Goal: Find specific page/section: Find specific page/section

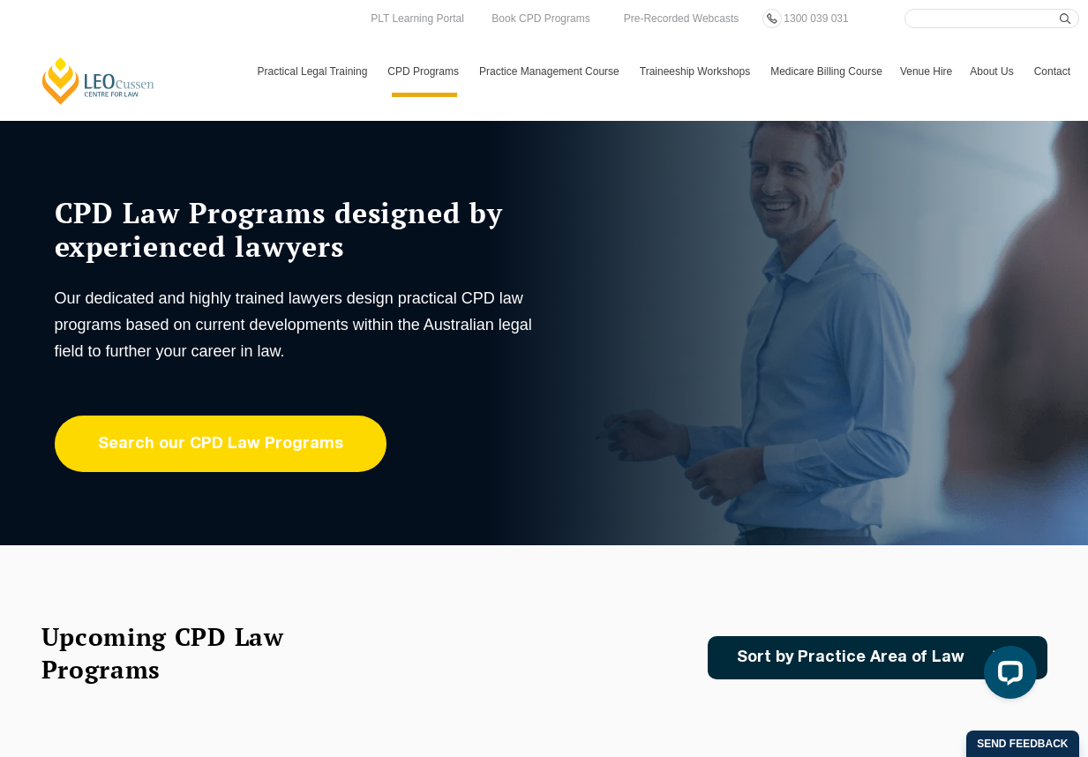
click at [209, 462] on link "Search our CPD Law Programs" at bounding box center [221, 443] width 332 height 56
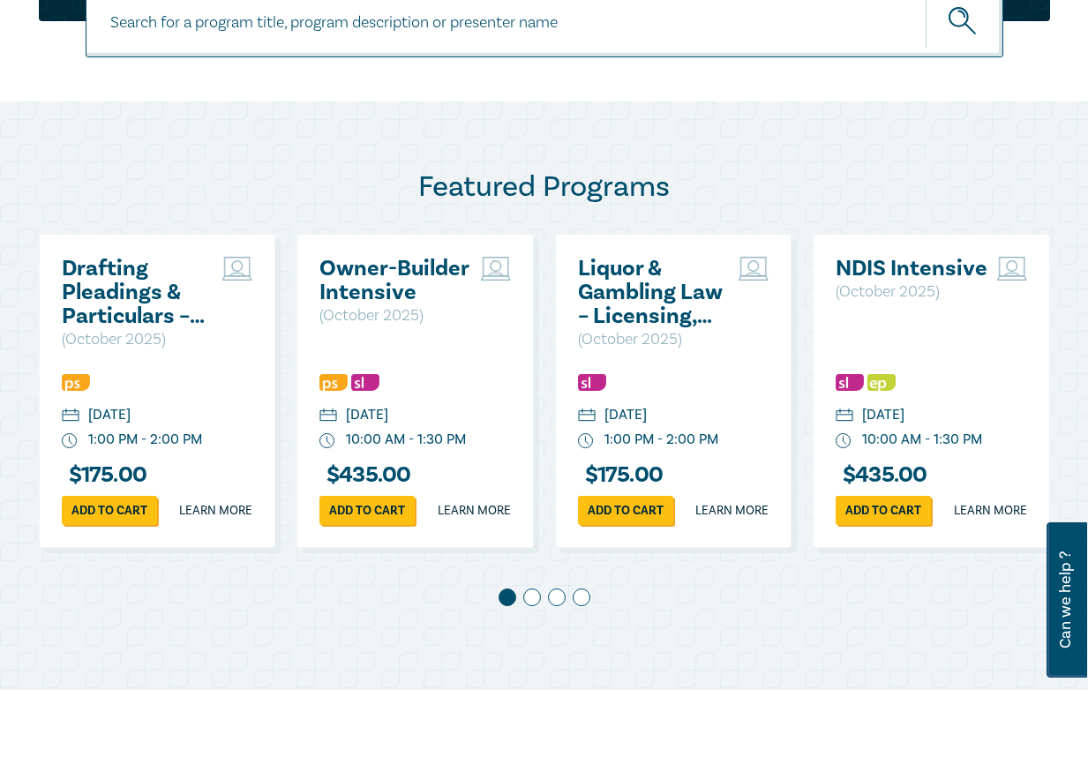
scroll to position [441, 0]
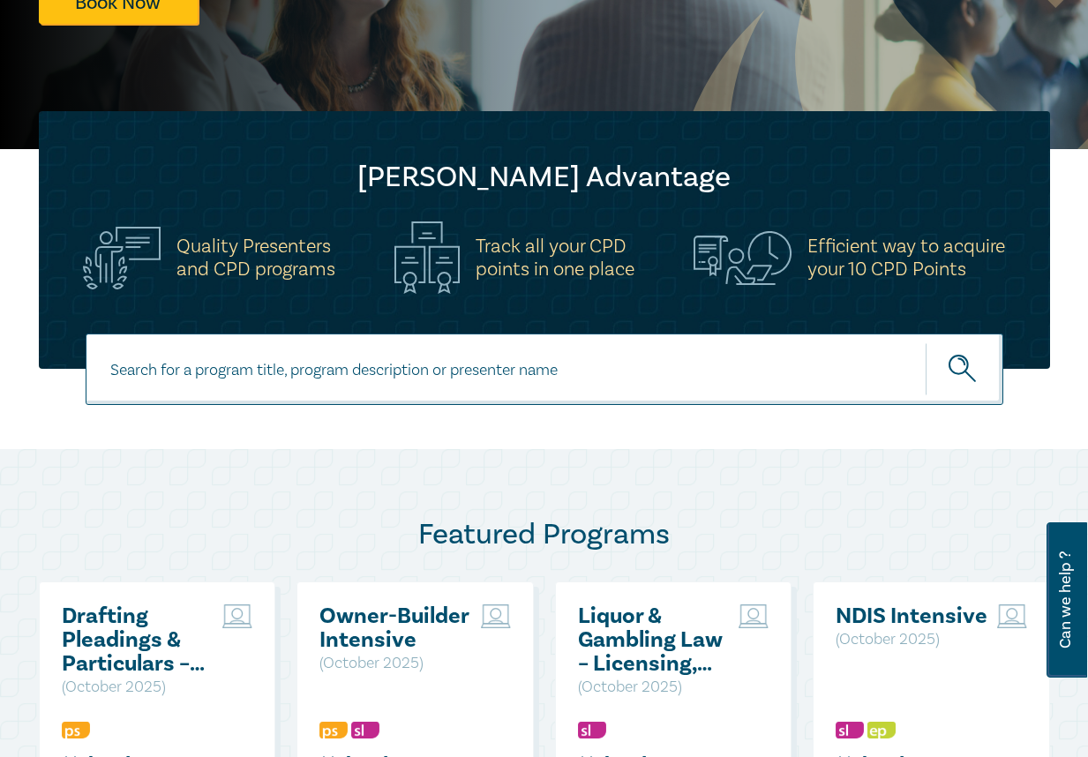
click at [961, 362] on icon "submit" at bounding box center [963, 370] width 31 height 31
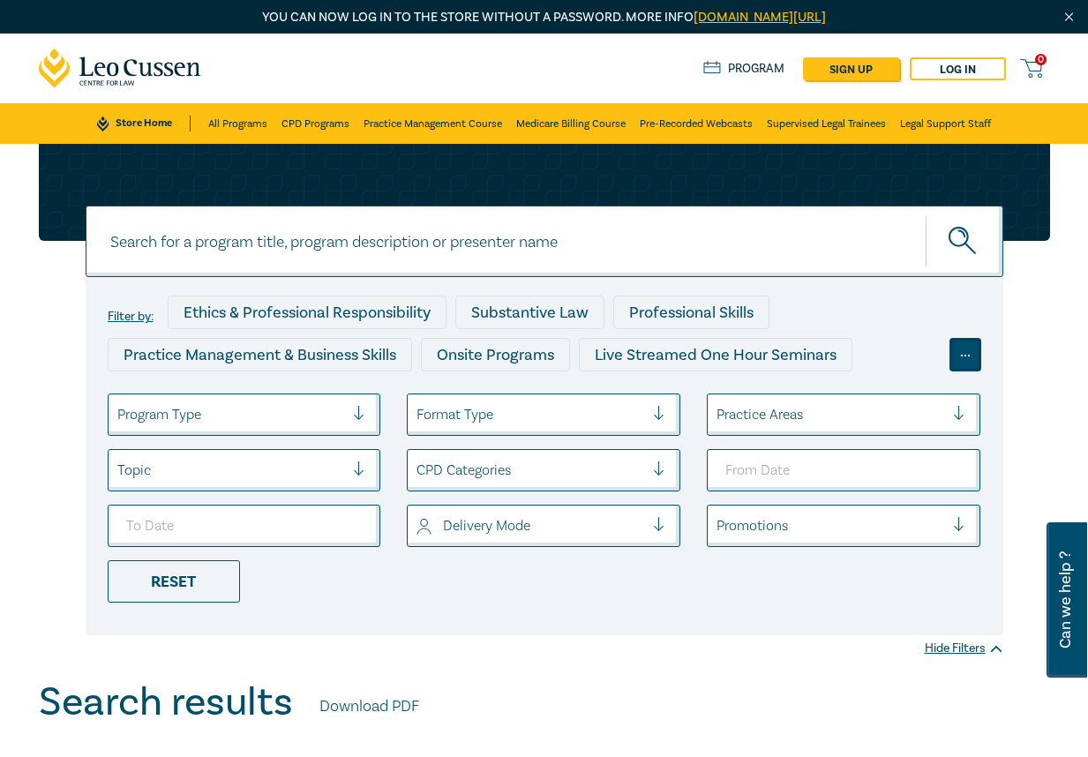
click at [963, 353] on div "..." at bounding box center [965, 355] width 32 height 34
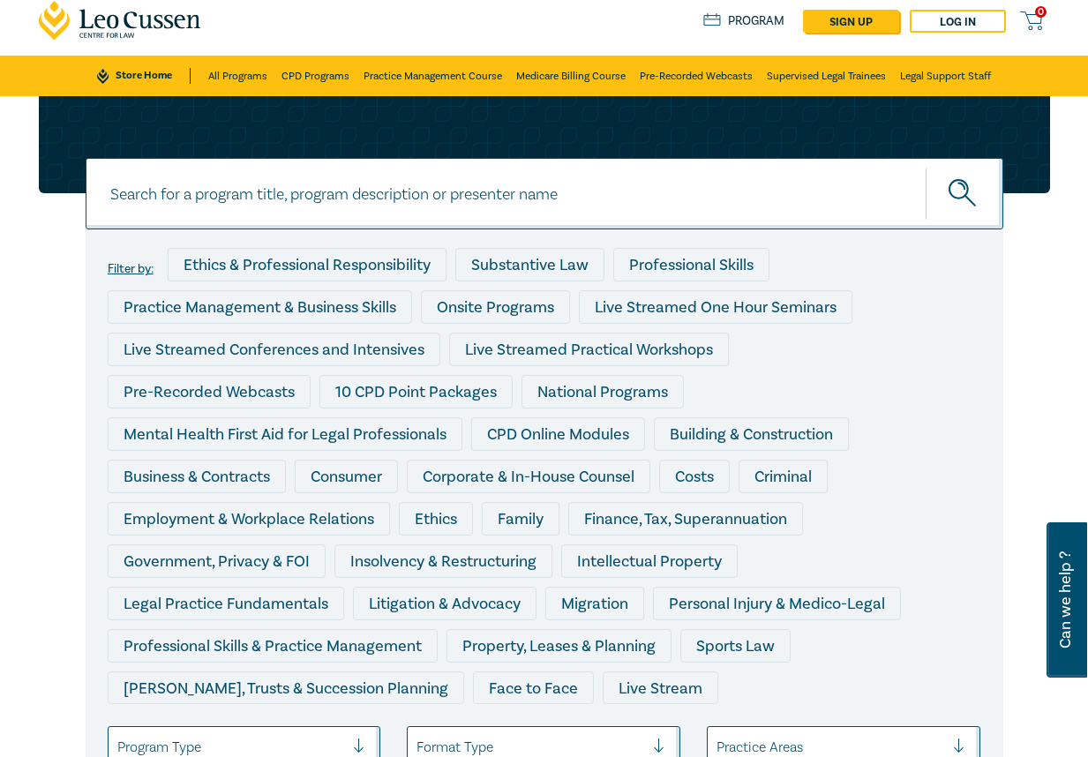
scroll to position [88, 0]
